Goal: Task Accomplishment & Management: Manage account settings

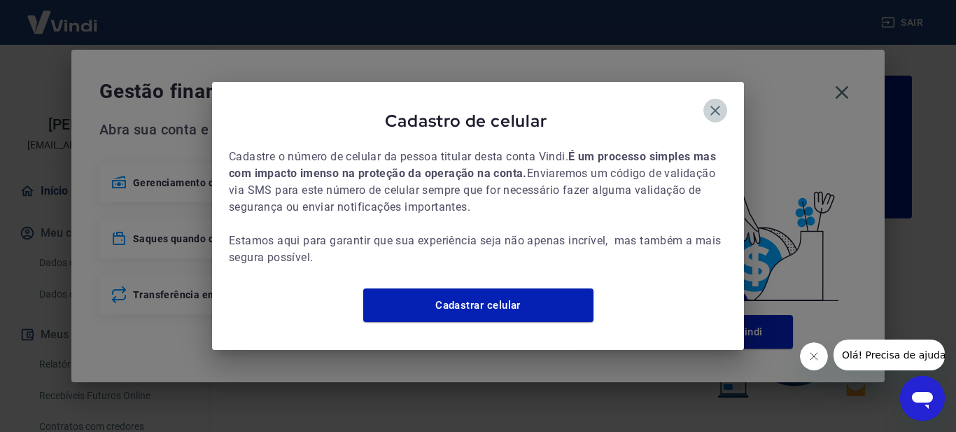
drag, startPoint x: 714, startPoint y: 100, endPoint x: 916, endPoint y: 108, distance: 202.4
click at [715, 102] on icon "button" at bounding box center [715, 110] width 17 height 17
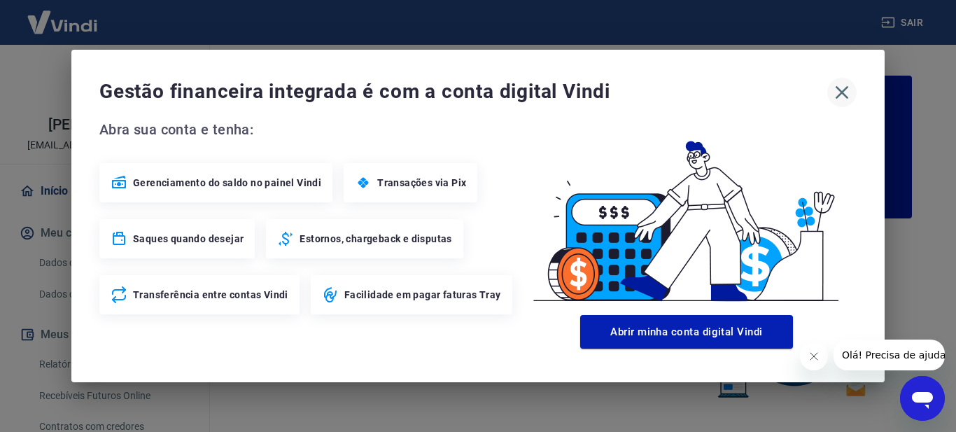
click at [845, 89] on icon "button" at bounding box center [842, 92] width 13 height 13
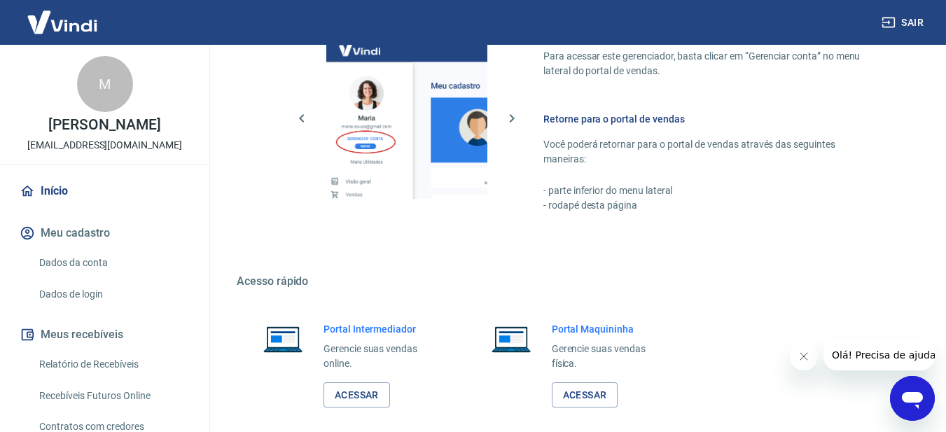
scroll to position [862, 0]
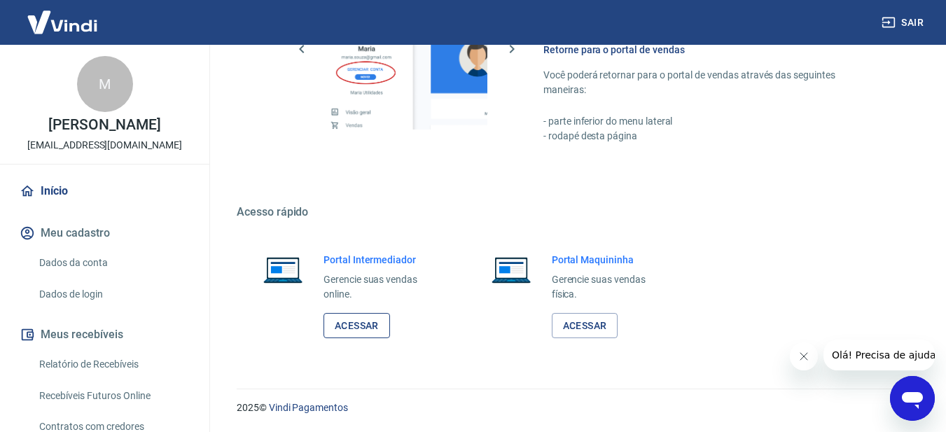
click at [358, 321] on link "Acessar" at bounding box center [356, 326] width 66 height 26
